Goal: Task Accomplishment & Management: Manage account settings

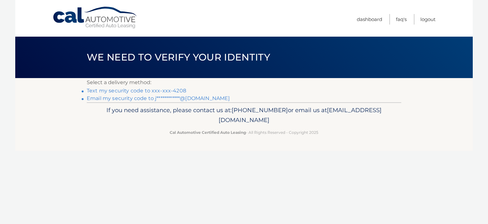
click at [142, 93] on link "Text my security code to xxx-xxx-4208" at bounding box center [137, 90] width 100 height 6
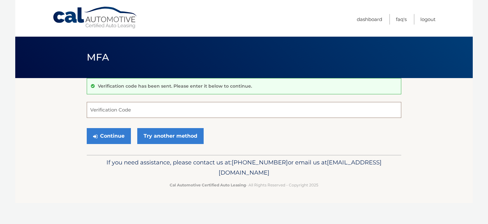
click at [105, 109] on input "Verification Code" at bounding box center [244, 110] width 315 height 16
type input "335438"
click at [107, 133] on button "Continue" at bounding box center [109, 136] width 44 height 16
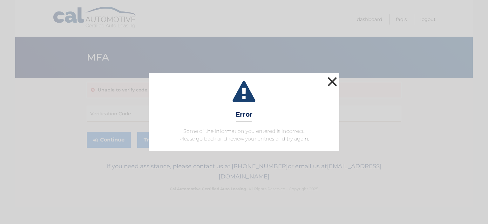
click at [338, 86] on button "×" at bounding box center [332, 81] width 13 height 13
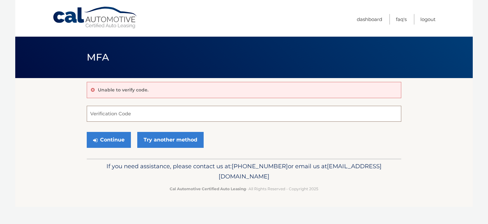
click at [121, 115] on input "Verification Code" at bounding box center [244, 114] width 315 height 16
type input "335438"
click at [112, 137] on button "Continue" at bounding box center [109, 140] width 44 height 16
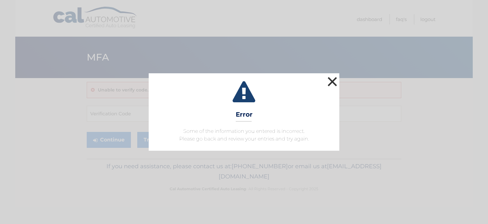
click at [333, 85] on button "×" at bounding box center [332, 81] width 13 height 13
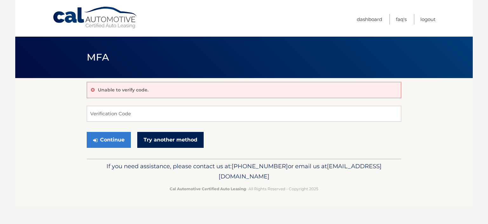
click at [191, 141] on link "Try another method" at bounding box center [170, 140] width 66 height 16
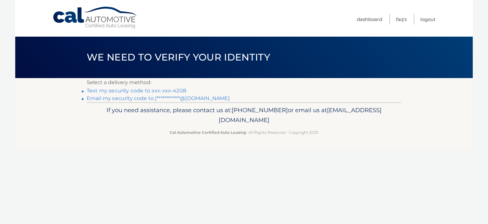
click at [107, 90] on link "Text my security code to xxx-xxx-4208" at bounding box center [137, 90] width 100 height 6
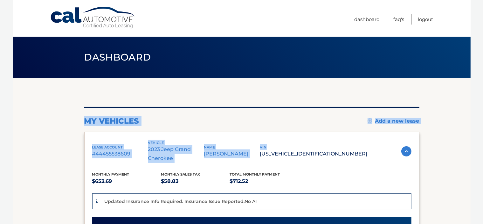
drag, startPoint x: 335, startPoint y: 131, endPoint x: 346, endPoint y: 77, distance: 55.3
click at [346, 77] on main "Dashboard my vehicles Add a new lease lease account #44455538609 vehicle 2023 J…" at bounding box center [242, 185] width 458 height 370
click at [346, 77] on header "Dashboard" at bounding box center [241, 57] width 315 height 41
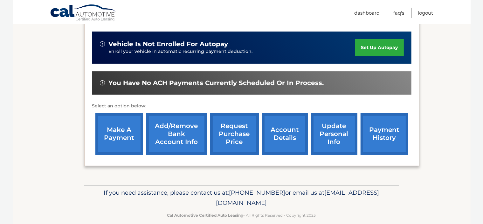
scroll to position [193, 0]
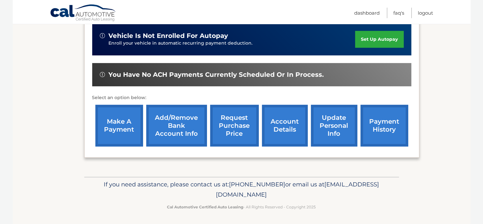
click at [109, 132] on link "make a payment" at bounding box center [119, 126] width 48 height 42
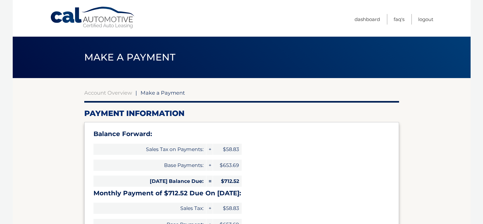
select select "YjE1MTNjMjMtMzA5MC00NzM4LTg0ZGYtNjQyMzFmMjkyMzU5"
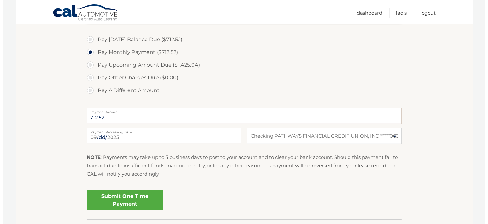
scroll to position [237, 0]
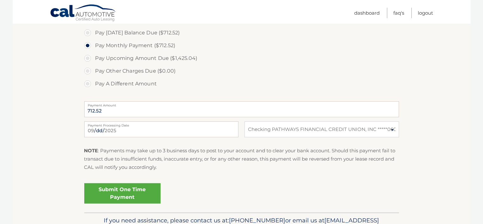
click at [132, 196] on link "Submit One Time Payment" at bounding box center [122, 193] width 76 height 20
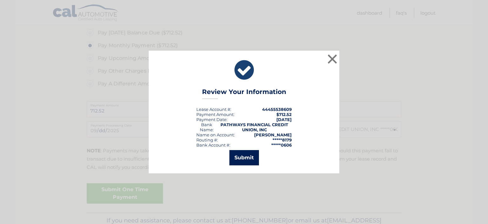
click at [255, 158] on button "Submit" at bounding box center [245, 157] width 30 height 15
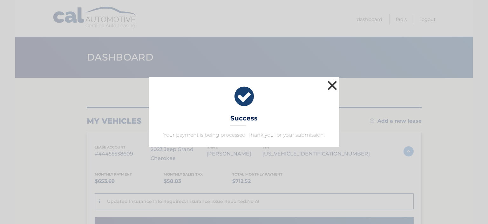
click at [333, 84] on button "×" at bounding box center [332, 85] width 13 height 13
